Goal: Navigation & Orientation: Go to known website

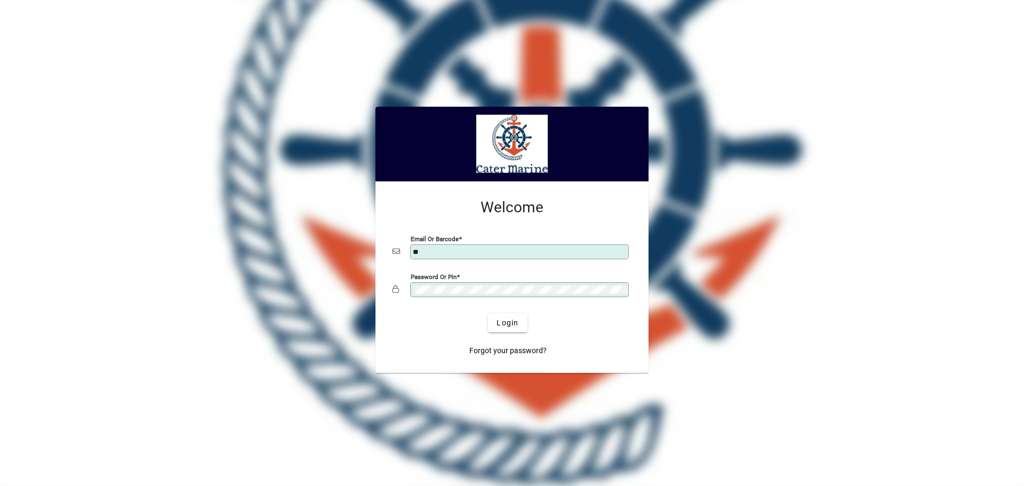
type input "**********"
click at [507, 323] on span "Login" at bounding box center [507, 322] width 22 height 11
